Goal: Browse casually

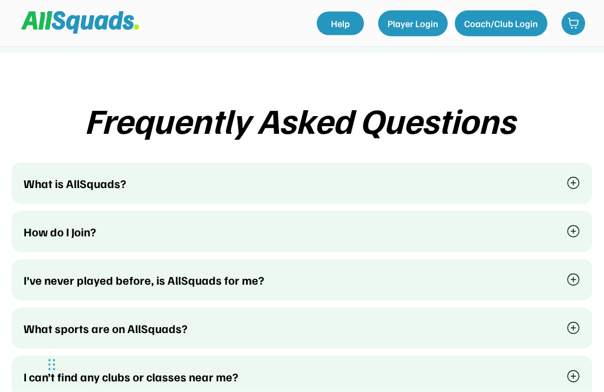
scroll to position [3101, 0]
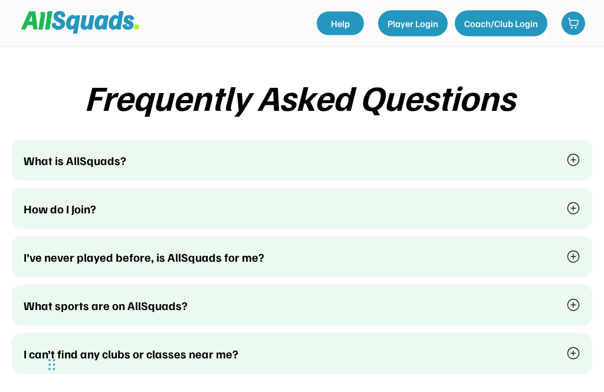
click at [453, 153] on img at bounding box center [574, 160] width 14 height 14
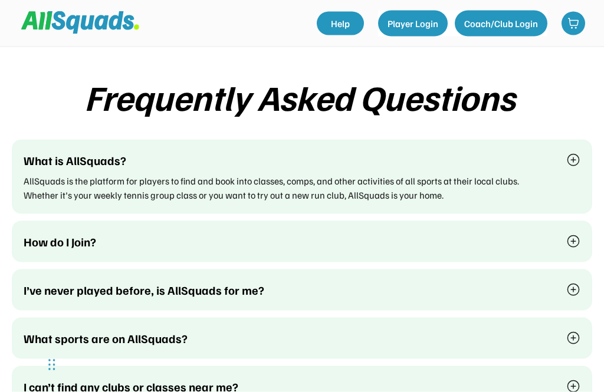
scroll to position [3102, 0]
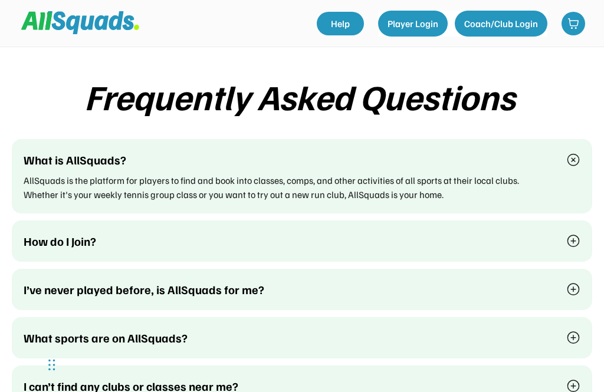
click at [453, 153] on img at bounding box center [574, 160] width 14 height 14
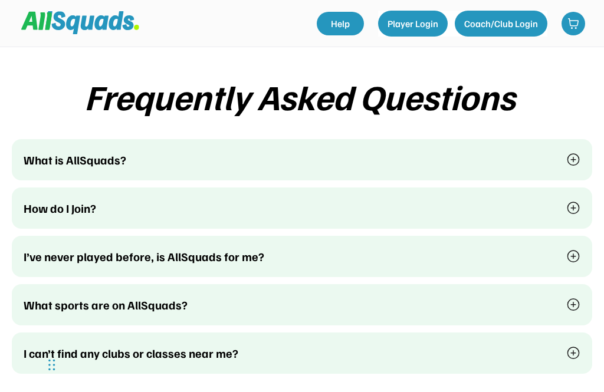
click at [453, 201] on img at bounding box center [574, 208] width 14 height 14
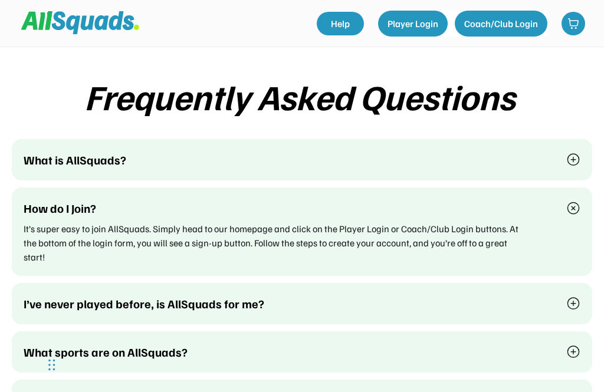
click at [453, 201] on img at bounding box center [574, 208] width 14 height 14
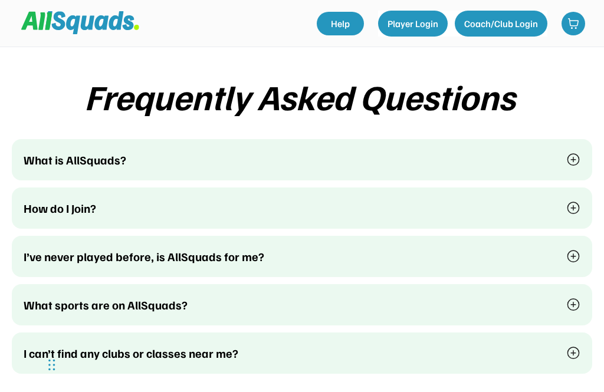
click at [453, 346] on img at bounding box center [574, 353] width 14 height 14
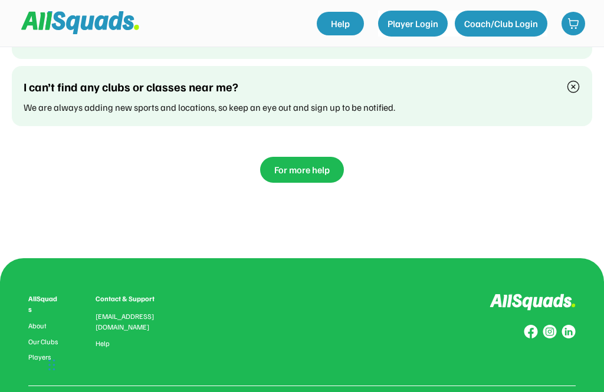
scroll to position [3404, 0]
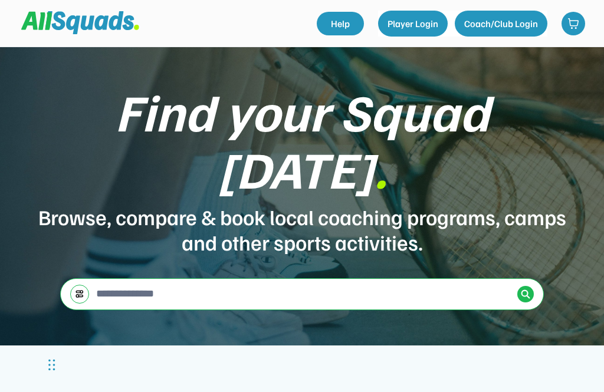
scroll to position [3327, 0]
